Goal: Task Accomplishment & Management: Manage account settings

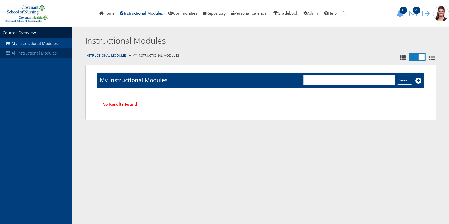
click at [25, 54] on link "All Instructional Modules" at bounding box center [36, 53] width 72 height 10
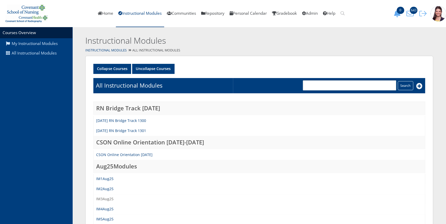
click at [109, 197] on link "IM3Aug25" at bounding box center [104, 198] width 17 height 5
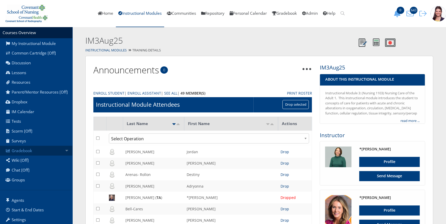
click at [22, 155] on link "Gradebook" at bounding box center [36, 151] width 72 height 10
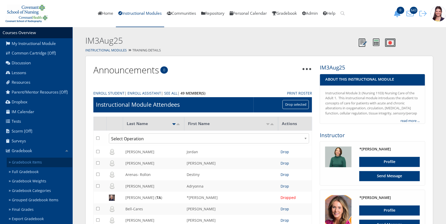
click at [14, 165] on link "Gradebook Items" at bounding box center [40, 163] width 66 height 10
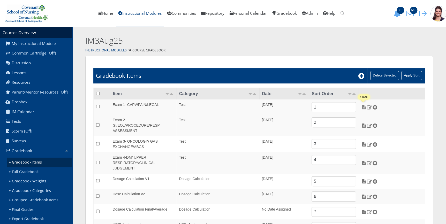
click at [363, 107] on img at bounding box center [363, 107] width 5 height 5
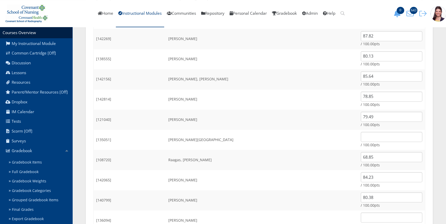
scroll to position [423, 0]
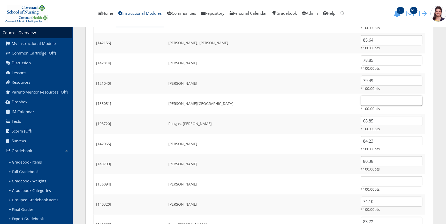
click at [365, 99] on input "text" at bounding box center [392, 101] width 62 height 10
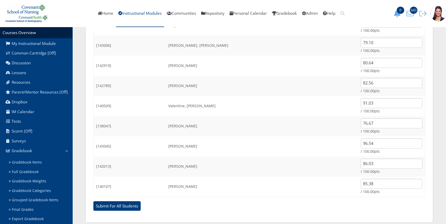
scroll to position [628, 0]
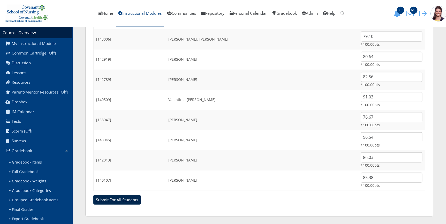
type input "81.84"
click at [119, 202] on input "Submit For All Students" at bounding box center [116, 200] width 47 height 10
click at [120, 202] on input "Submit For All Students" at bounding box center [116, 200] width 47 height 10
